Goal: Check status

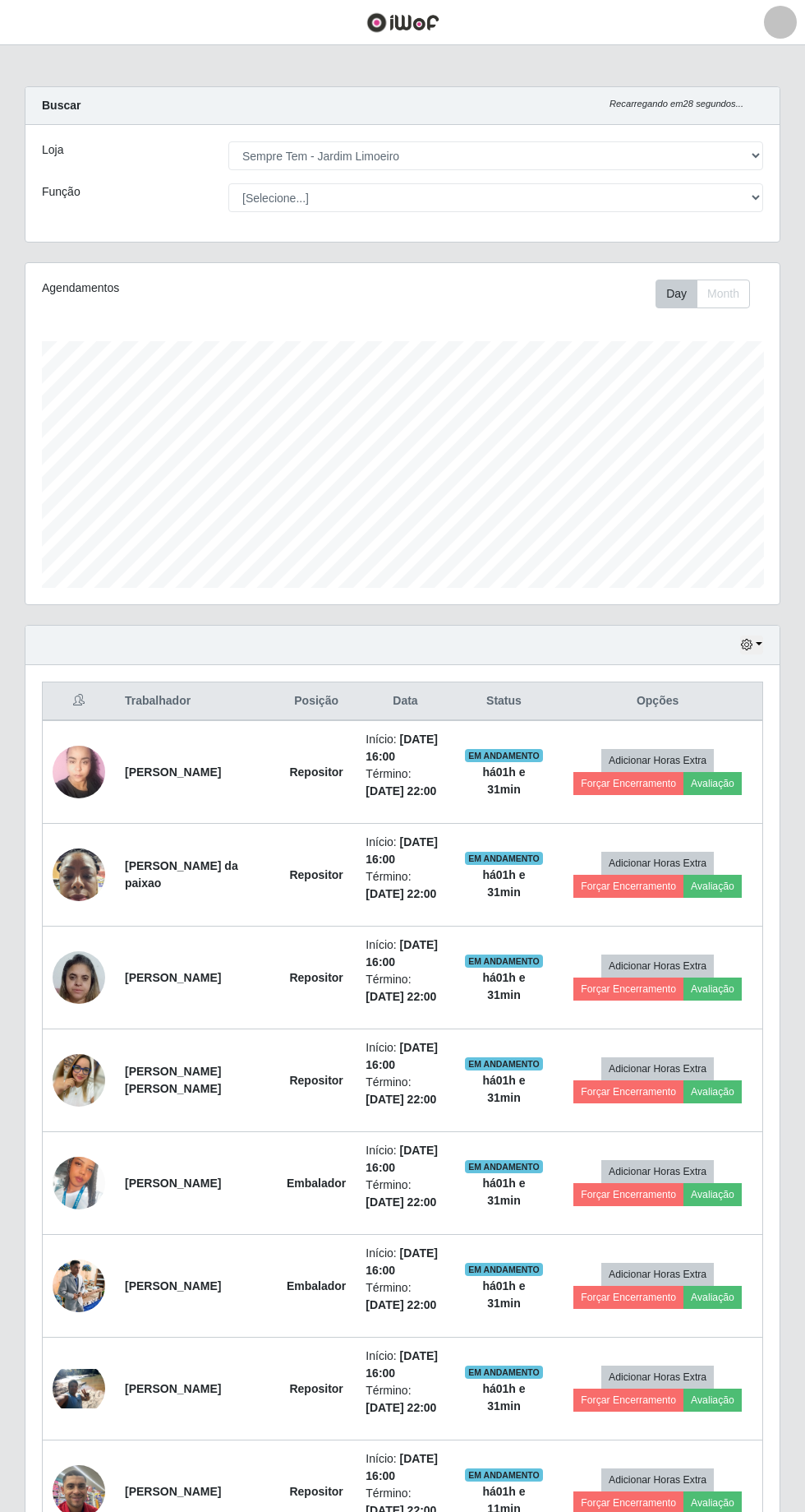
select select "508"
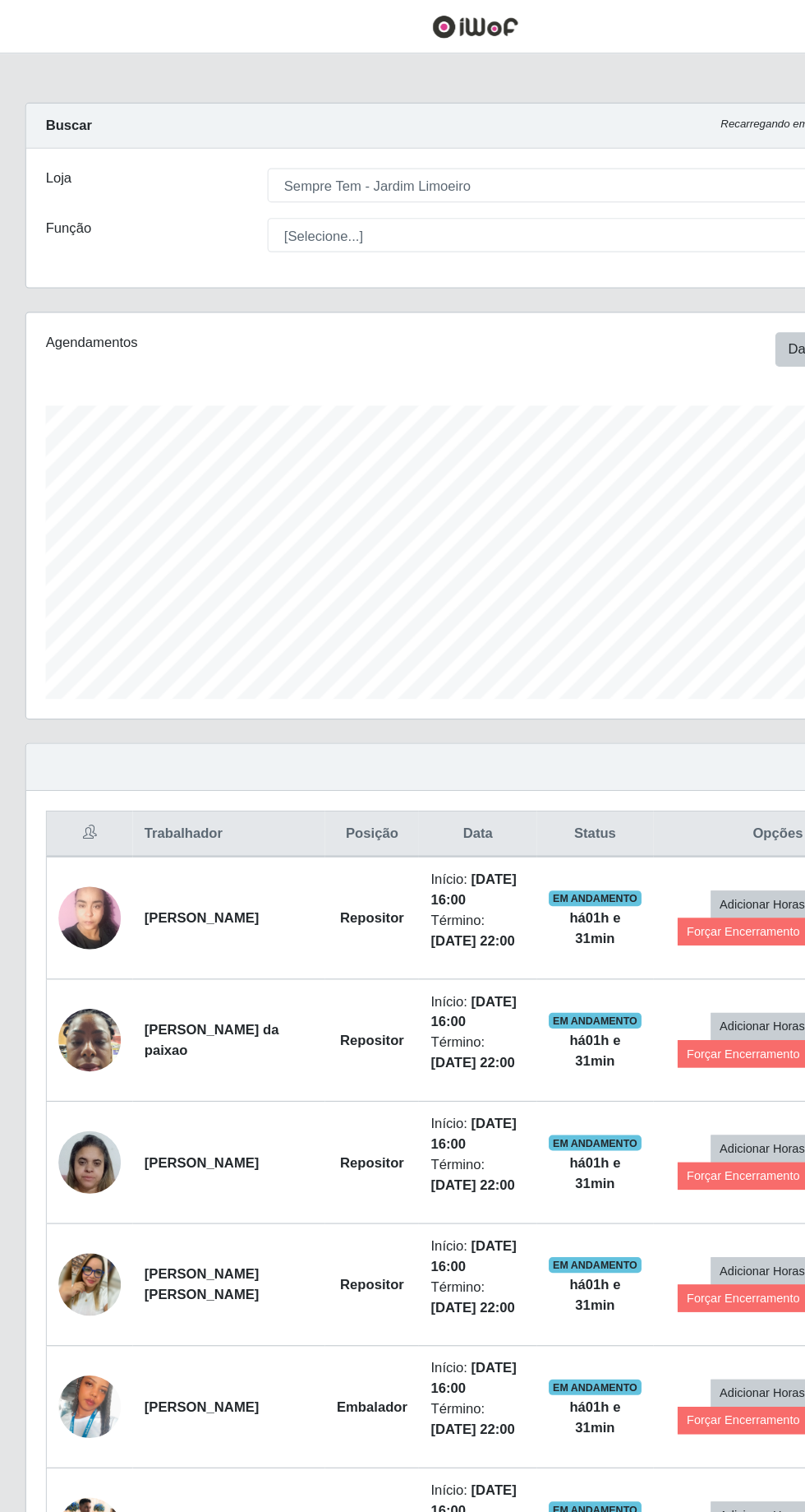
scroll to position [340, 754]
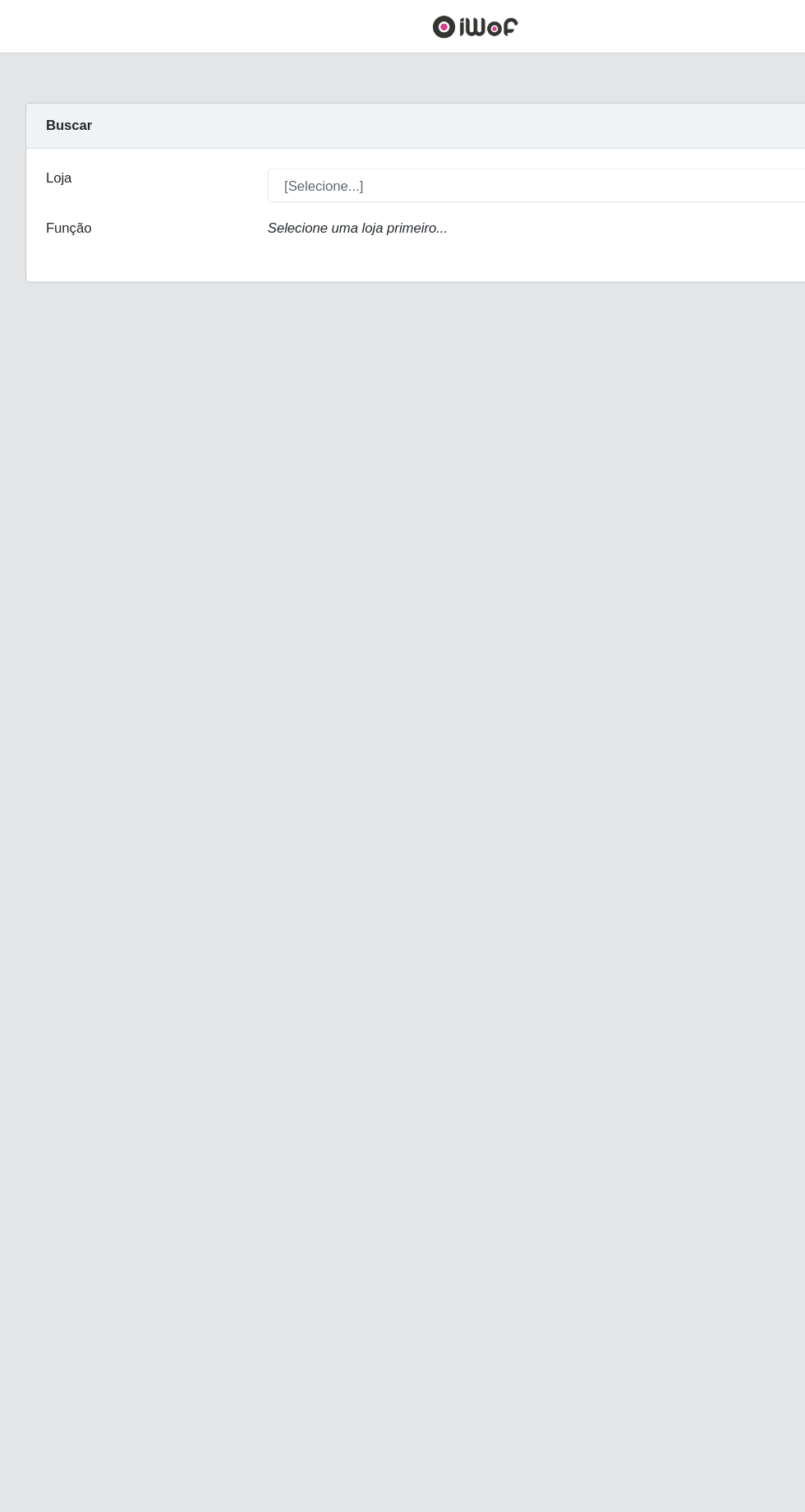
click at [236, 115] on div "Buscar" at bounding box center [403, 106] width 754 height 38
click at [261, 161] on select "[Selecione...] Carone - Itapuã Carone - Praia da Costa Sempre Tem - Jardim Camb…" at bounding box center [496, 156] width 535 height 29
select select "508"
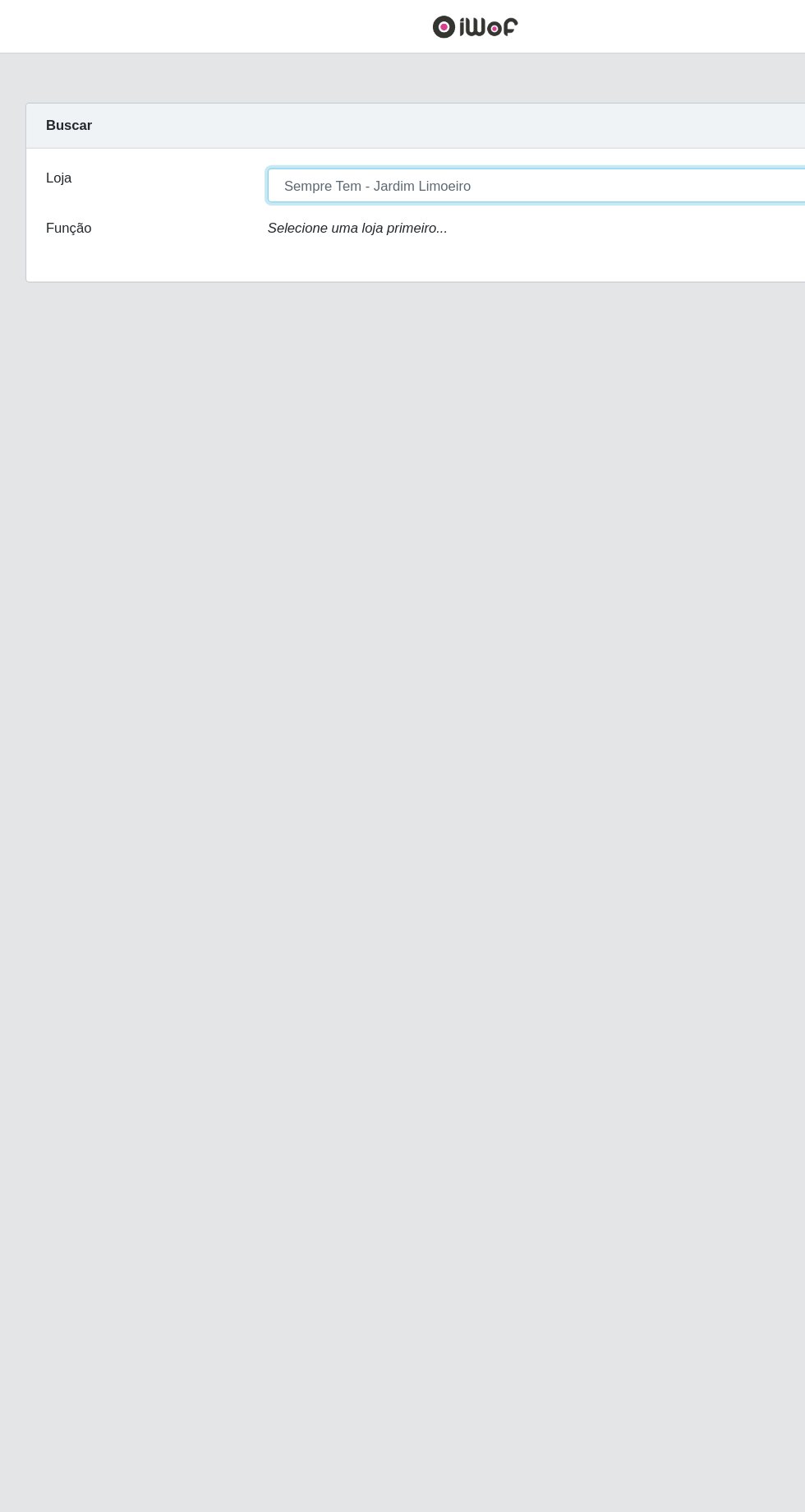
click at [228, 142] on select "[Selecione...] Carone - Itapuã Carone - Praia da Costa Sempre Tem - Jardim Camb…" at bounding box center [496, 156] width 535 height 29
